Goal: Task Accomplishment & Management: Manage account settings

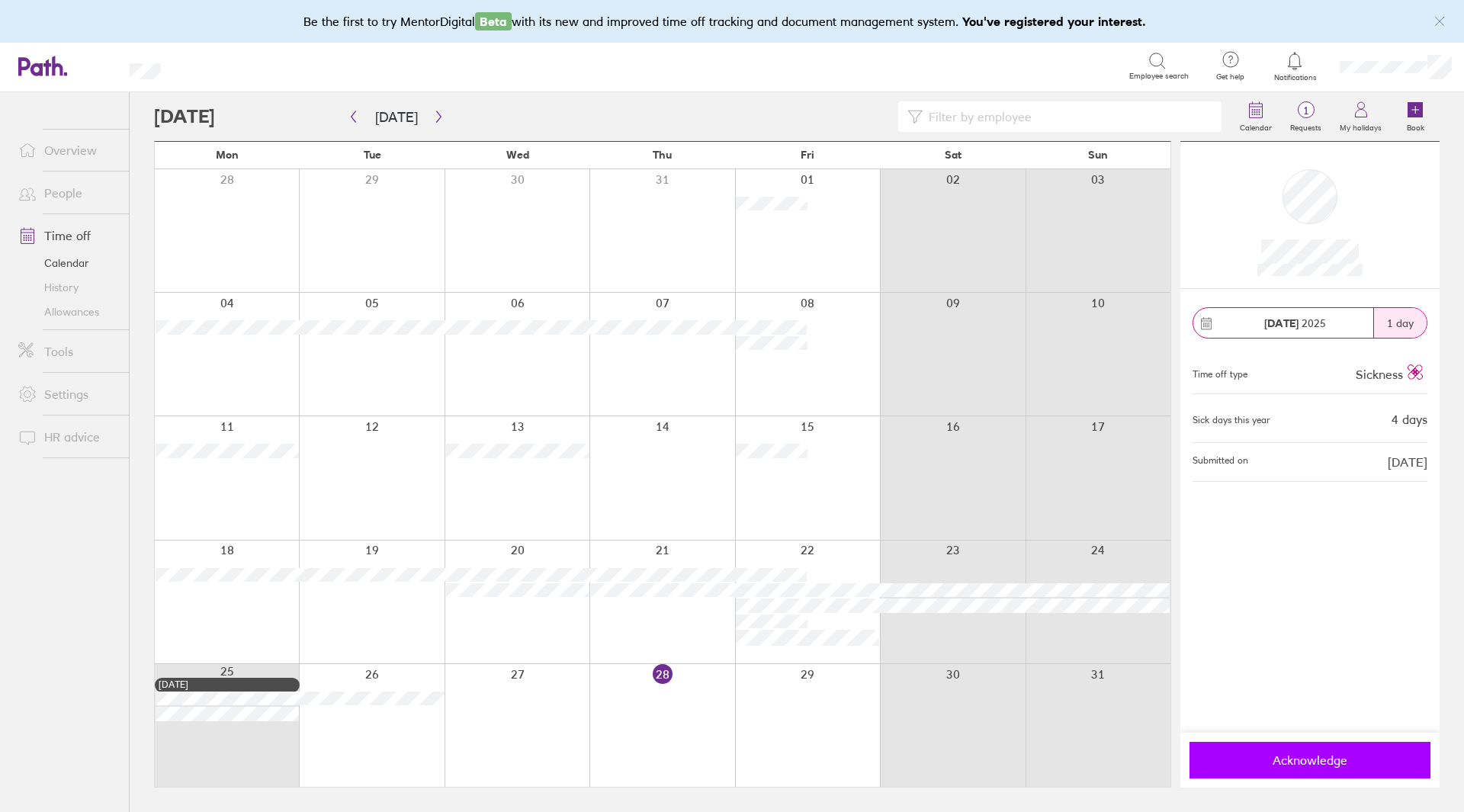
click at [1303, 764] on span "Acknowledge" at bounding box center [1310, 760] width 220 height 14
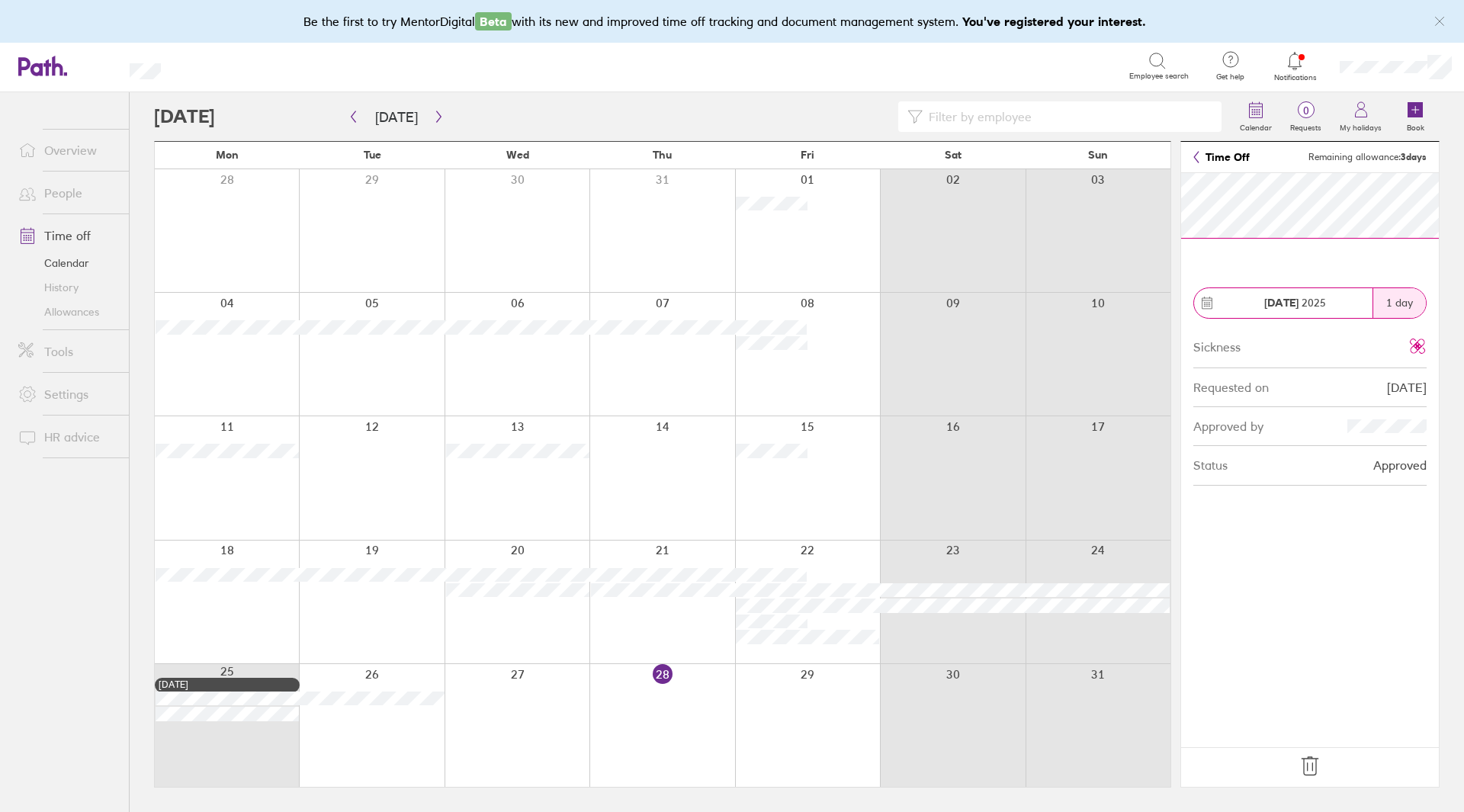
click at [1204, 156] on link "Time Off" at bounding box center [1222, 157] width 56 height 12
